Goal: Use online tool/utility: Utilize a website feature to perform a specific function

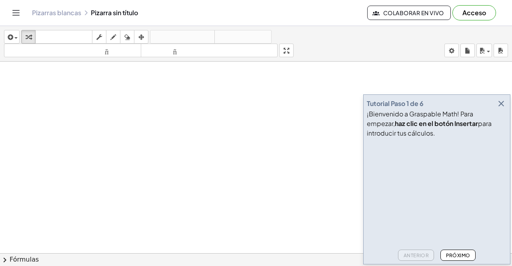
click at [456, 251] on button "Próximo" at bounding box center [457, 254] width 35 height 11
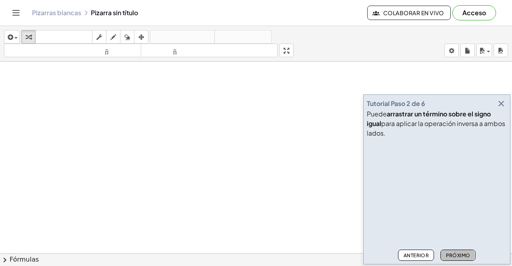
click at [457, 257] on font "Próximo" at bounding box center [458, 255] width 24 height 6
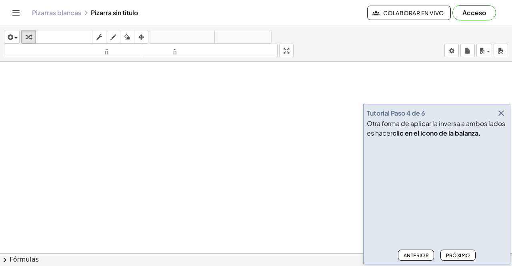
click at [458, 256] on font "Próximo" at bounding box center [458, 255] width 24 height 6
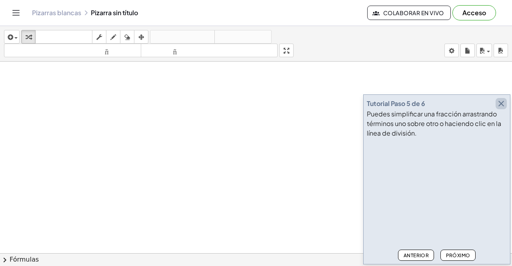
click at [502, 102] on icon "button" at bounding box center [501, 104] width 10 height 10
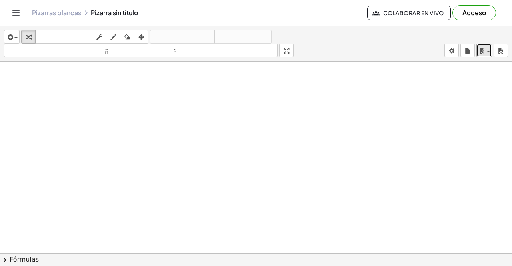
click at [488, 53] on div "button" at bounding box center [484, 51] width 12 height 10
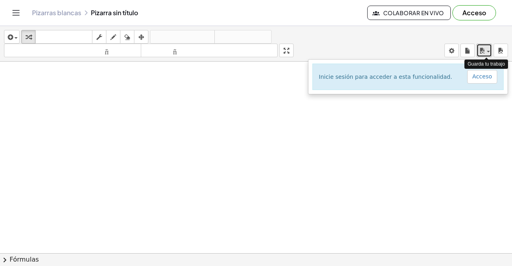
click at [488, 53] on div "button" at bounding box center [484, 51] width 12 height 10
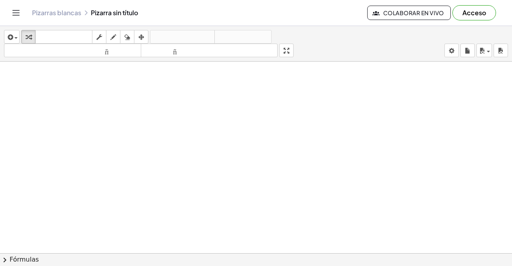
click at [61, 15] on font "Pizarras blancas" at bounding box center [56, 12] width 49 height 8
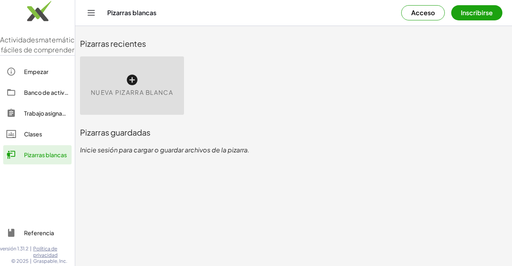
click at [148, 84] on div "Nueva pizarra blanca" at bounding box center [132, 85] width 104 height 58
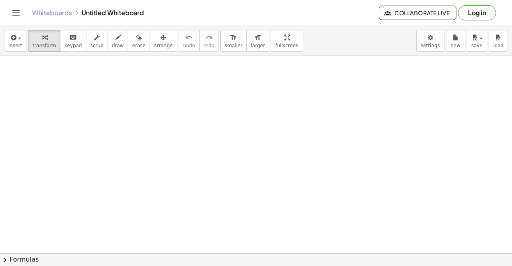
click at [132, 82] on div at bounding box center [256, 253] width 512 height 395
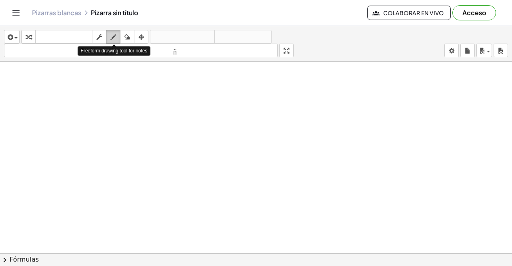
click at [116, 34] on icon "button" at bounding box center [113, 37] width 6 height 10
drag, startPoint x: 104, startPoint y: 87, endPoint x: 108, endPoint y: 94, distance: 8.1
click at [108, 94] on div at bounding box center [256, 259] width 512 height 395
click at [129, 38] on icon "button" at bounding box center [127, 37] width 6 height 10
drag, startPoint x: 106, startPoint y: 91, endPoint x: 109, endPoint y: 94, distance: 4.2
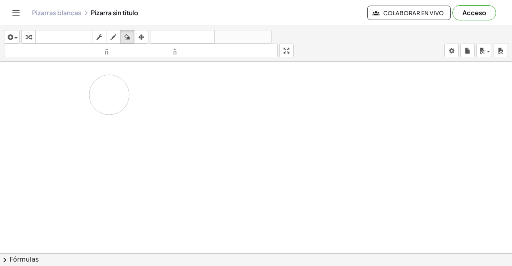
click at [110, 95] on div at bounding box center [256, 259] width 512 height 395
click at [112, 40] on icon "button" at bounding box center [113, 37] width 6 height 10
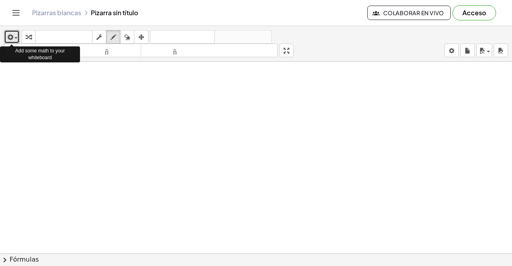
click at [20, 37] on div "insertar Seleccione uno: Expresión matemática Función Texto Vídeo de YouTube Gr…" at bounding box center [256, 44] width 512 height 36
click at [12, 40] on icon "button" at bounding box center [9, 37] width 7 height 10
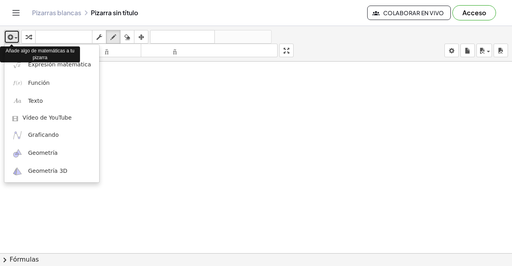
click at [14, 38] on div "button" at bounding box center [12, 37] width 12 height 10
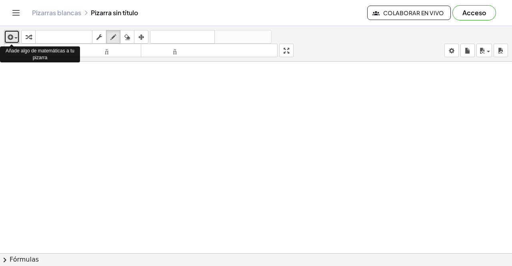
click at [15, 38] on span "button" at bounding box center [15, 38] width 3 height 2
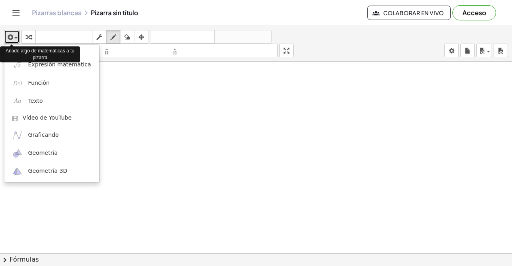
click at [16, 39] on div "button" at bounding box center [12, 37] width 12 height 10
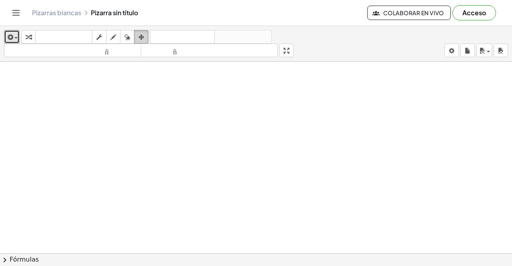
click at [145, 36] on div "button" at bounding box center [141, 37] width 10 height 10
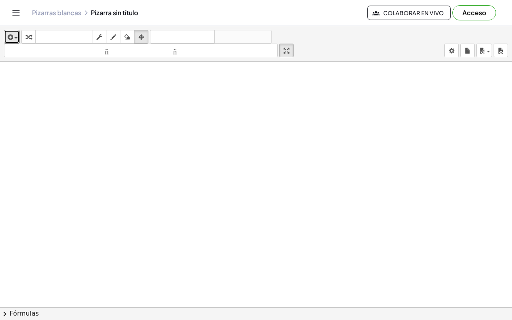
click at [294, 82] on div "insertar Seleccione uno: Expresión matemática Función Texto Vídeo de YouTube Gr…" at bounding box center [256, 173] width 512 height 294
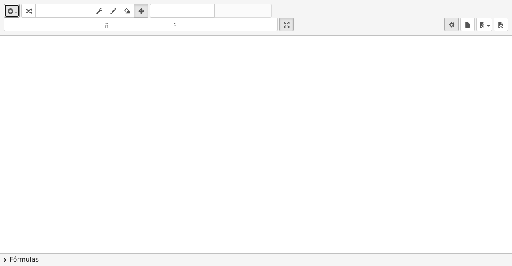
click at [453, 52] on body "Actividades matemáticas fáciles de comprender Empezar Banco de actividades Trab…" at bounding box center [256, 133] width 512 height 266
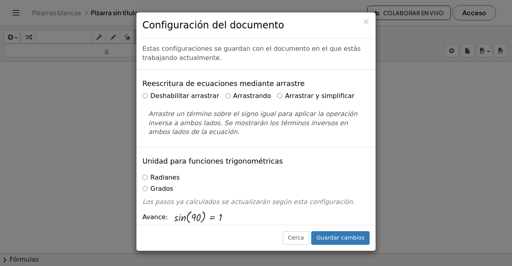
scroll to position [160, 0]
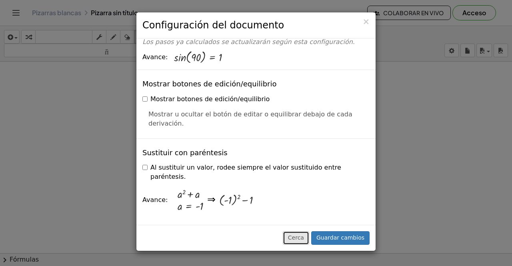
click at [303, 240] on font "Cerca" at bounding box center [296, 237] width 16 height 6
